Goal: Task Accomplishment & Management: Use online tool/utility

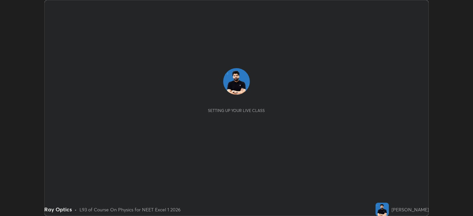
scroll to position [216, 473]
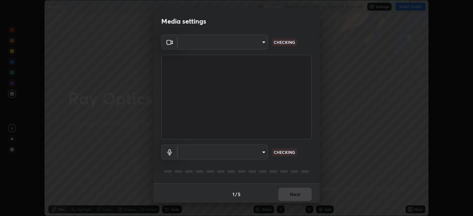
type input "6b7c260327291536b638f6e473b3b57a19bc2ef6066faf66dc0815e3d2555b14"
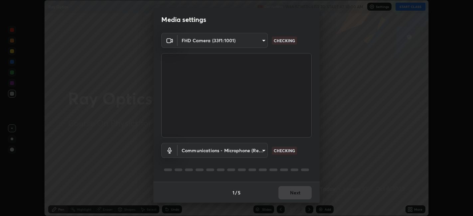
click at [248, 148] on body "Erase all Ray Optics Recording WAS SCHEDULED TO START AT 10:00 AM Settings STAR…" at bounding box center [236, 108] width 473 height 216
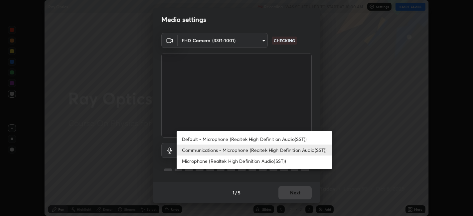
click at [240, 139] on li "Default - Microphone (Realtek High Definition Audio(SST))" at bounding box center [254, 139] width 155 height 11
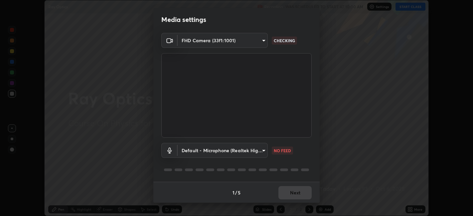
type input "default"
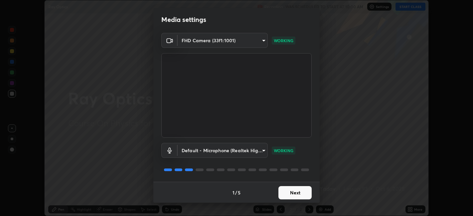
click at [306, 194] on button "Next" at bounding box center [294, 192] width 33 height 13
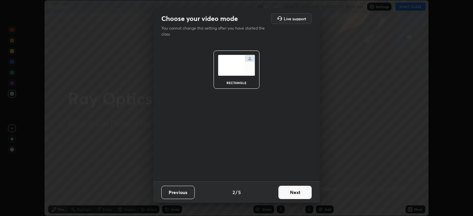
scroll to position [0, 0]
click at [304, 193] on button "Next" at bounding box center [294, 192] width 33 height 13
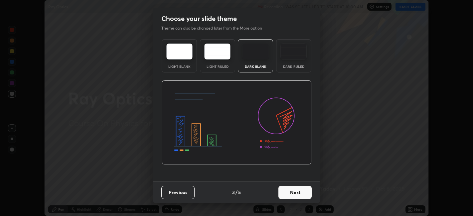
click at [304, 191] on button "Next" at bounding box center [294, 192] width 33 height 13
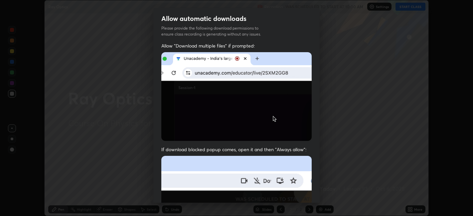
click at [312, 190] on div "Allow "Download multiple files" if prompted: If download blocked popup comes, o…" at bounding box center [236, 183] width 166 height 280
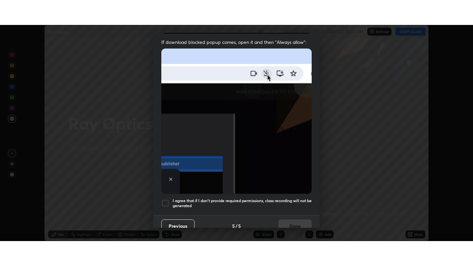
scroll to position [137, 0]
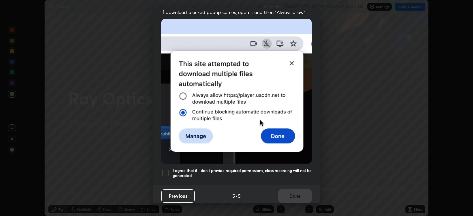
click at [170, 170] on div "I agree that if I don't provide required permissions, class recording will not …" at bounding box center [236, 173] width 150 height 8
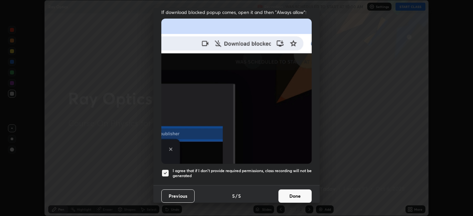
click at [282, 191] on button "Done" at bounding box center [294, 196] width 33 height 13
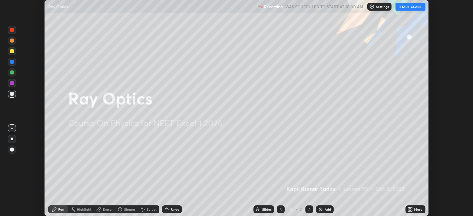
click at [402, 5] on button "START CLASS" at bounding box center [410, 7] width 30 height 8
click at [411, 209] on icon at bounding box center [412, 209] width 2 height 2
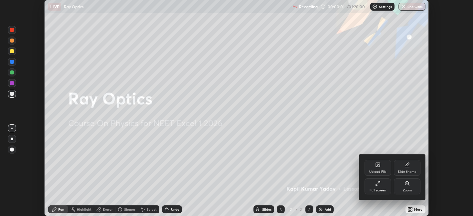
click at [389, 191] on div "Full screen" at bounding box center [378, 187] width 27 height 16
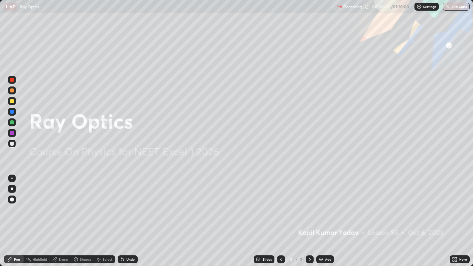
scroll to position [266, 473]
click at [321, 216] on img at bounding box center [320, 259] width 5 height 5
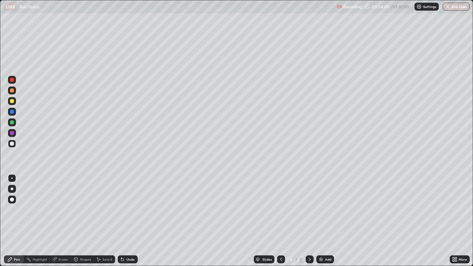
click at [320, 216] on img at bounding box center [320, 259] width 5 height 5
click at [322, 216] on img at bounding box center [320, 259] width 5 height 5
click at [324, 216] on div "Add" at bounding box center [325, 259] width 18 height 8
click at [209, 58] on icon at bounding box center [208, 58] width 1 height 1
click at [129, 216] on div "Undo" at bounding box center [130, 259] width 8 height 3
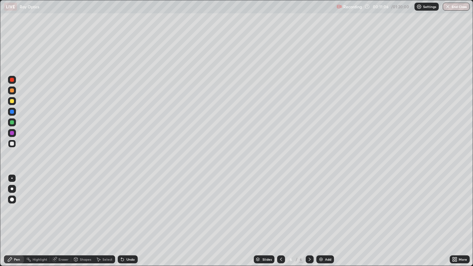
click at [324, 216] on div "Add" at bounding box center [325, 259] width 18 height 8
click at [321, 216] on img at bounding box center [320, 259] width 5 height 5
click at [322, 216] on img at bounding box center [320, 259] width 5 height 5
click at [133, 216] on div "Undo" at bounding box center [130, 259] width 8 height 3
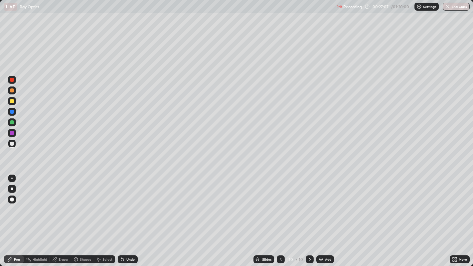
click at [130, 216] on div "Undo" at bounding box center [130, 259] width 8 height 3
click at [131, 216] on div "Undo" at bounding box center [128, 259] width 20 height 8
click at [130, 216] on div "Undo" at bounding box center [128, 259] width 20 height 8
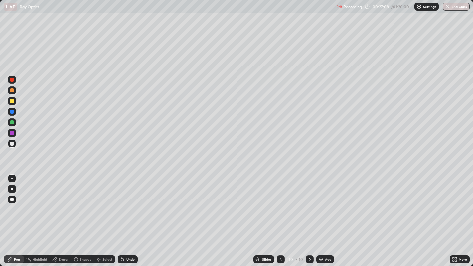
click at [130, 216] on div "Undo" at bounding box center [128, 259] width 20 height 8
click at [129, 216] on div "Undo" at bounding box center [126, 259] width 23 height 13
click at [325, 216] on div "Add" at bounding box center [328, 259] width 6 height 3
click at [324, 216] on div "Add" at bounding box center [325, 259] width 18 height 8
click at [12, 101] on div at bounding box center [12, 101] width 4 height 4
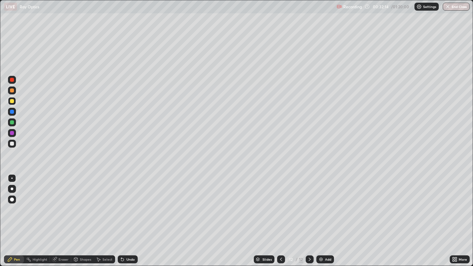
click at [322, 216] on div "Add" at bounding box center [325, 259] width 18 height 8
click at [12, 143] on div at bounding box center [12, 144] width 4 height 4
click at [319, 216] on img at bounding box center [320, 259] width 5 height 5
click at [12, 122] on div at bounding box center [12, 122] width 4 height 4
click at [11, 101] on div at bounding box center [12, 101] width 4 height 4
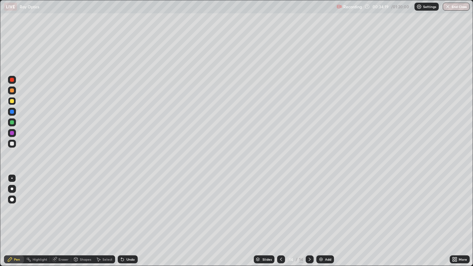
click at [12, 144] on div at bounding box center [12, 144] width 4 height 4
click at [323, 216] on div "Add" at bounding box center [325, 259] width 18 height 8
click at [13, 142] on div at bounding box center [12, 144] width 4 height 4
click at [13, 120] on div at bounding box center [12, 122] width 4 height 4
click at [10, 99] on div at bounding box center [12, 101] width 4 height 4
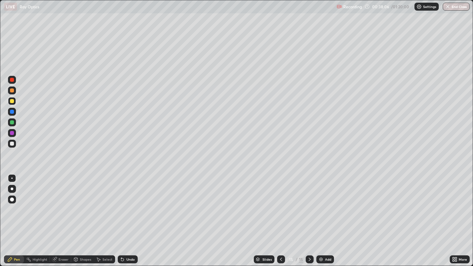
click at [327, 216] on div "Add" at bounding box center [328, 259] width 6 height 3
click at [12, 145] on div at bounding box center [12, 144] width 4 height 4
click at [12, 122] on div at bounding box center [12, 122] width 4 height 4
click at [12, 144] on div at bounding box center [12, 144] width 4 height 4
click at [13, 102] on div at bounding box center [12, 101] width 4 height 4
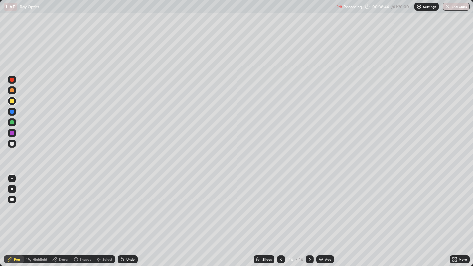
click at [130, 216] on div "Undo" at bounding box center [130, 259] width 8 height 3
click at [136, 216] on div "Undo" at bounding box center [128, 259] width 20 height 8
click at [65, 216] on div "Eraser" at bounding box center [64, 259] width 10 height 3
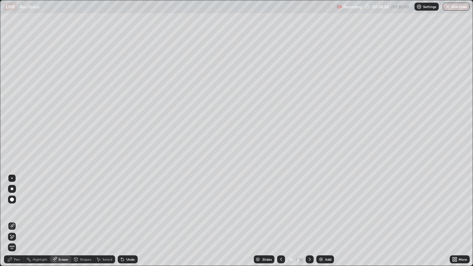
click at [17, 216] on div "Pen" at bounding box center [17, 259] width 6 height 3
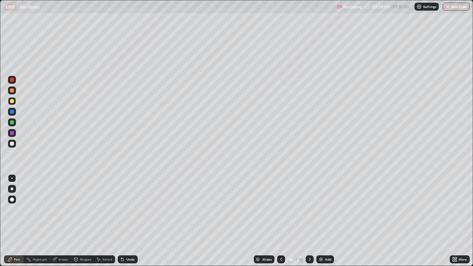
click at [13, 122] on div at bounding box center [12, 122] width 4 height 4
click at [322, 216] on img at bounding box center [320, 259] width 5 height 5
click at [12, 143] on div at bounding box center [12, 144] width 4 height 4
click at [13, 124] on div at bounding box center [12, 122] width 4 height 4
click at [12, 101] on div at bounding box center [12, 101] width 4 height 4
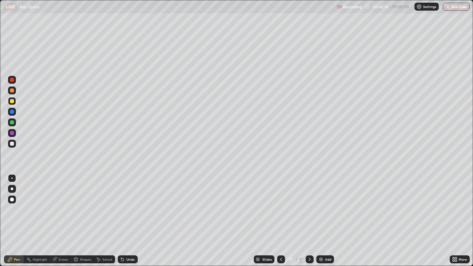
click at [321, 216] on img at bounding box center [320, 259] width 5 height 5
click at [10, 144] on div at bounding box center [12, 144] width 4 height 4
click at [11, 121] on div at bounding box center [12, 122] width 4 height 4
click at [12, 101] on div at bounding box center [12, 101] width 4 height 4
click at [320, 216] on img at bounding box center [320, 259] width 5 height 5
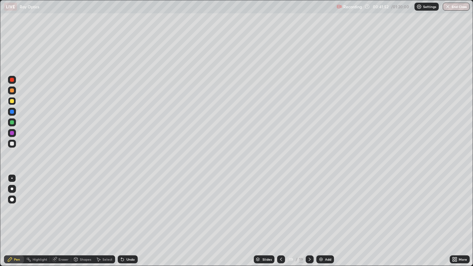
click at [11, 141] on div at bounding box center [12, 144] width 8 height 8
click at [10, 121] on div at bounding box center [12, 122] width 4 height 4
click at [13, 102] on div at bounding box center [12, 101] width 4 height 4
click at [59, 216] on div "Eraser" at bounding box center [64, 259] width 10 height 3
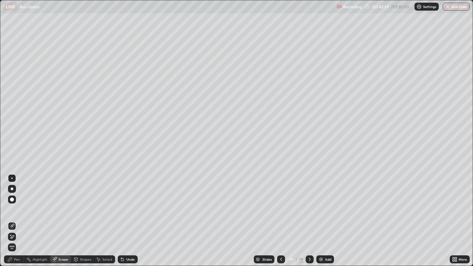
click at [18, 216] on div "Pen" at bounding box center [17, 259] width 6 height 3
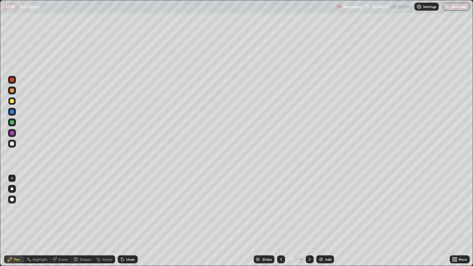
click at [280, 216] on icon at bounding box center [280, 259] width 5 height 5
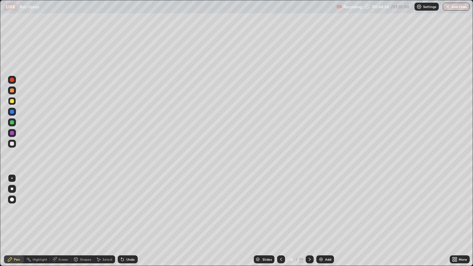
click at [280, 216] on icon at bounding box center [280, 259] width 5 height 5
click at [280, 216] on icon at bounding box center [281, 259] width 2 height 3
click at [309, 216] on icon at bounding box center [309, 259] width 5 height 5
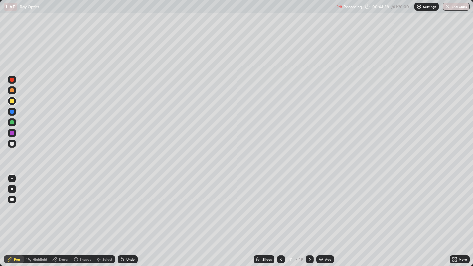
click at [313, 216] on div at bounding box center [310, 259] width 8 height 8
click at [311, 216] on icon at bounding box center [309, 259] width 5 height 5
click at [309, 216] on icon at bounding box center [309, 259] width 5 height 5
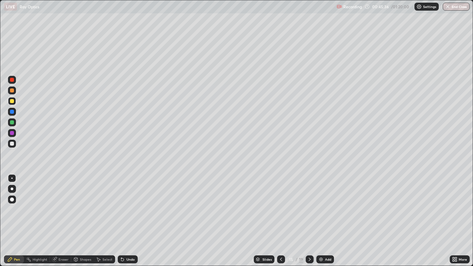
click at [309, 216] on icon at bounding box center [309, 259] width 5 height 5
click at [312, 216] on div at bounding box center [310, 259] width 8 height 8
click at [309, 216] on icon at bounding box center [309, 259] width 5 height 5
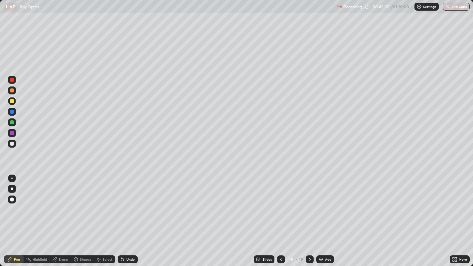
click at [309, 216] on icon at bounding box center [309, 259] width 5 height 5
click at [310, 216] on icon at bounding box center [309, 259] width 5 height 5
click at [323, 216] on img at bounding box center [320, 259] width 5 height 5
click at [280, 216] on icon at bounding box center [280, 259] width 5 height 5
click at [279, 216] on icon at bounding box center [280, 259] width 5 height 5
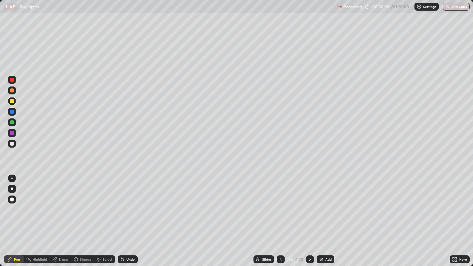
click at [281, 216] on icon at bounding box center [280, 259] width 5 height 5
click at [280, 216] on icon at bounding box center [280, 259] width 5 height 5
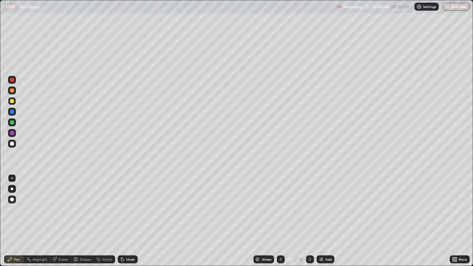
click at [280, 216] on icon at bounding box center [280, 259] width 5 height 5
click at [309, 216] on icon at bounding box center [309, 259] width 5 height 5
click at [309, 216] on icon at bounding box center [310, 259] width 2 height 3
click at [279, 216] on icon at bounding box center [280, 259] width 5 height 5
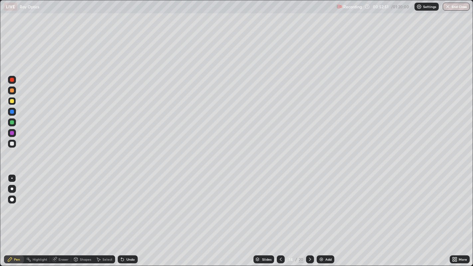
click at [128, 216] on div "Undo" at bounding box center [130, 259] width 8 height 3
click at [128, 216] on div "Undo" at bounding box center [128, 259] width 20 height 8
click at [129, 216] on div "Undo" at bounding box center [130, 259] width 8 height 3
click at [128, 216] on div "Undo" at bounding box center [128, 259] width 20 height 8
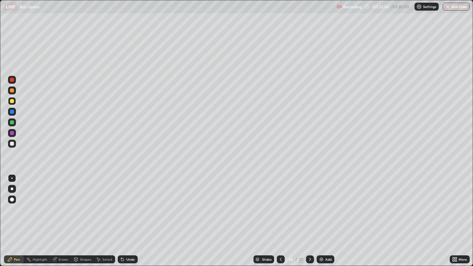
click at [129, 216] on div "Undo" at bounding box center [128, 259] width 20 height 8
click at [280, 216] on icon at bounding box center [280, 259] width 5 height 5
click at [309, 216] on icon at bounding box center [309, 259] width 5 height 5
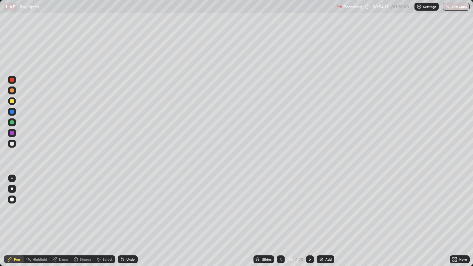
click at [308, 216] on icon at bounding box center [309, 259] width 5 height 5
click at [323, 216] on div "Add" at bounding box center [326, 259] width 18 height 8
click at [11, 122] on div at bounding box center [12, 122] width 4 height 4
click at [322, 216] on img at bounding box center [320, 259] width 5 height 5
click at [325, 216] on div "Add" at bounding box center [328, 259] width 6 height 3
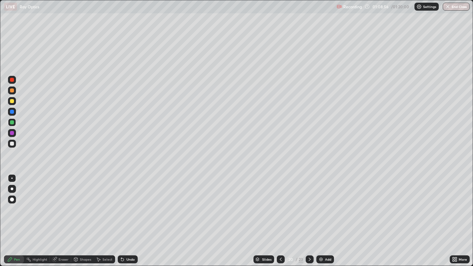
click at [322, 216] on img at bounding box center [320, 259] width 5 height 5
click at [12, 144] on div at bounding box center [12, 144] width 4 height 4
click at [322, 216] on img at bounding box center [320, 259] width 5 height 5
click at [330, 216] on div "Add" at bounding box center [325, 259] width 18 height 8
click at [451, 5] on button "End Class" at bounding box center [456, 7] width 26 height 8
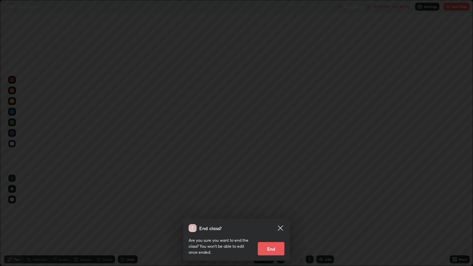
click at [274, 216] on button "End" at bounding box center [271, 248] width 27 height 13
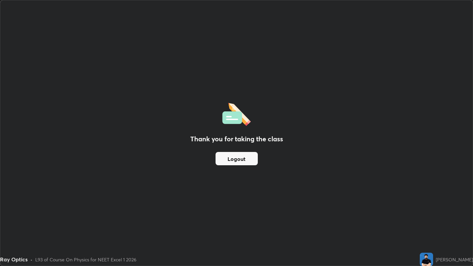
click at [251, 159] on button "Logout" at bounding box center [237, 158] width 42 height 13
click at [249, 158] on button "Logout" at bounding box center [237, 158] width 42 height 13
